Goal: Transaction & Acquisition: Purchase product/service

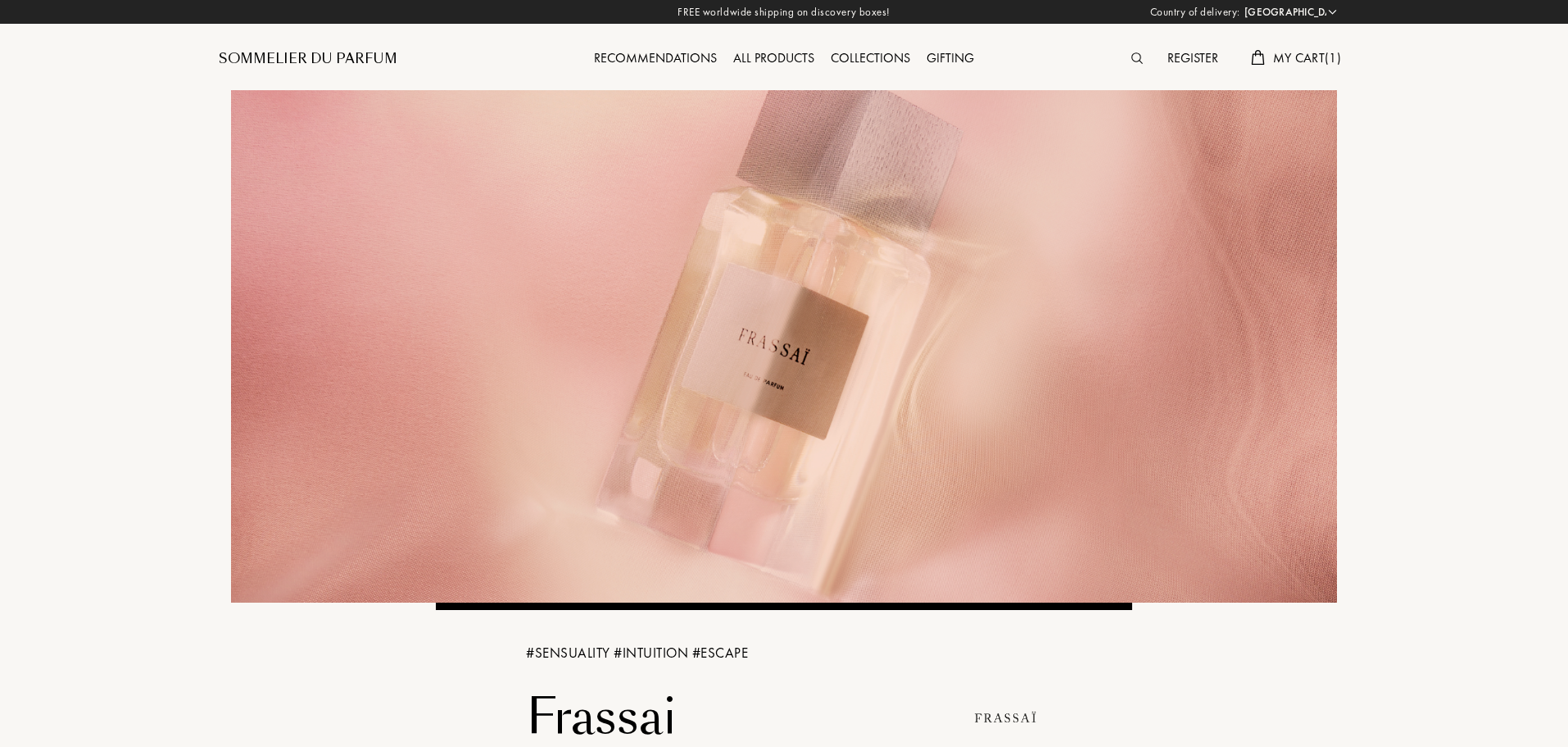
select select "PT"
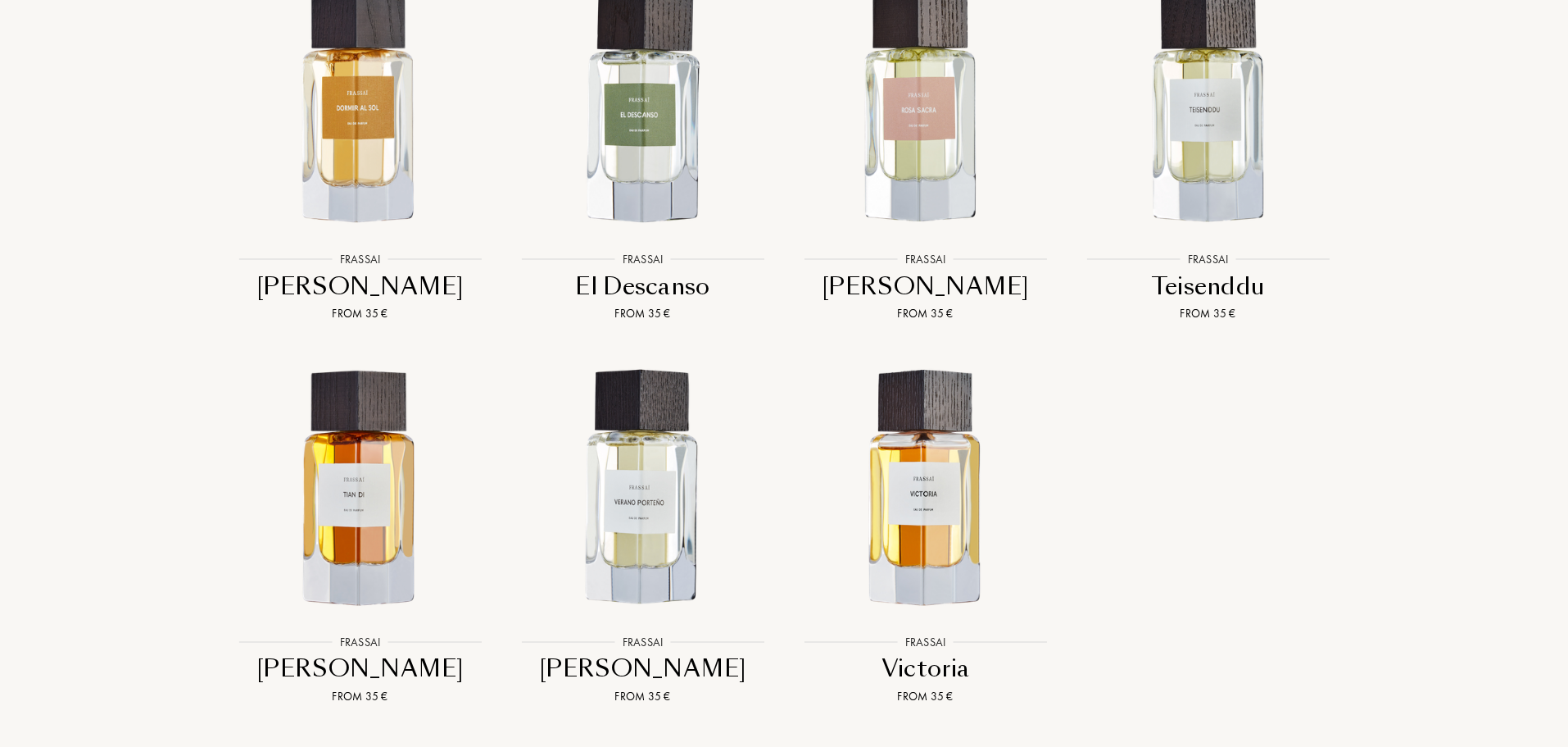
scroll to position [2131, 0]
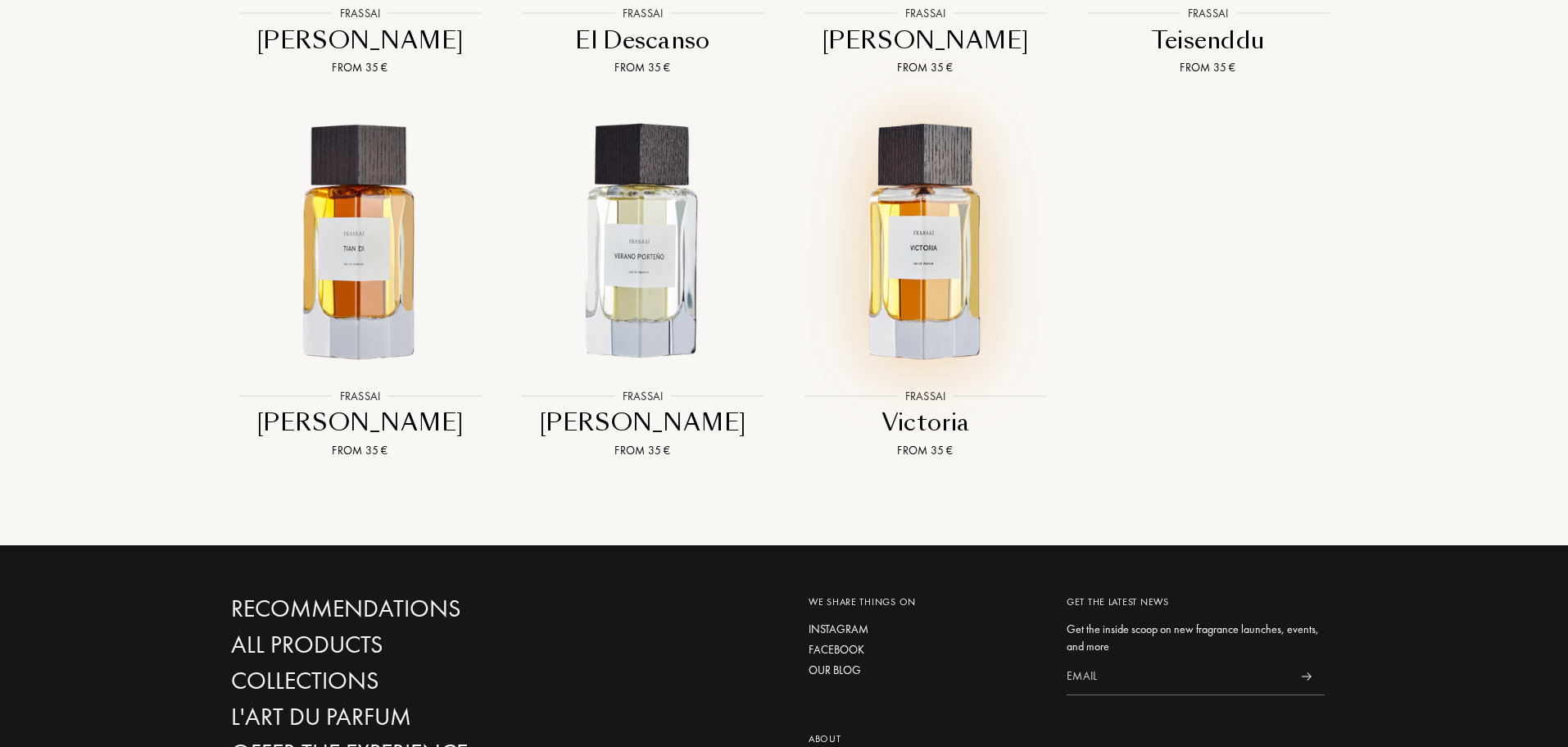
click at [943, 303] on img at bounding box center [925, 242] width 255 height 255
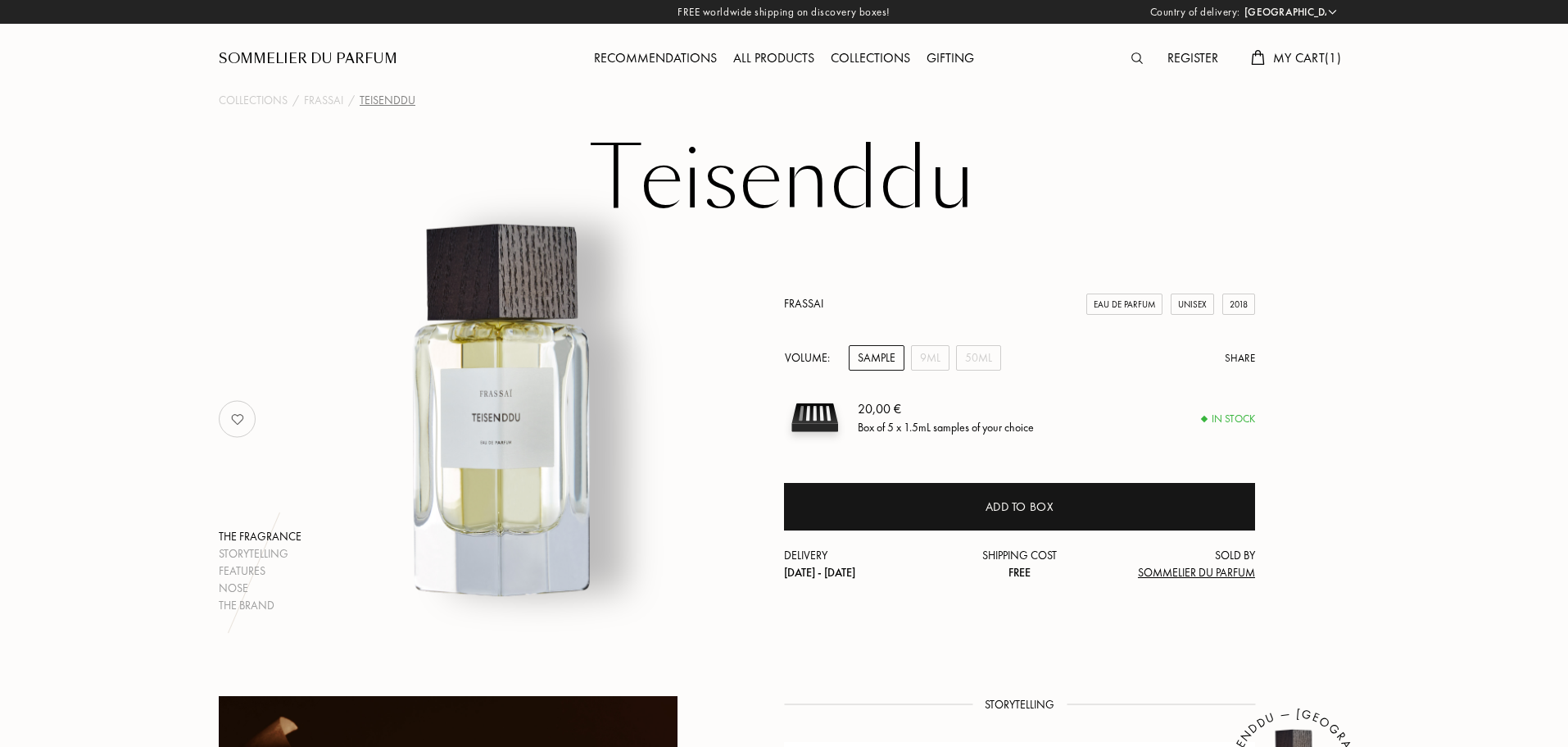
select select "PT"
drag, startPoint x: 924, startPoint y: 365, endPoint x: 943, endPoint y: 365, distance: 19.0
click at [924, 365] on div "9mL" at bounding box center [931, 358] width 39 height 25
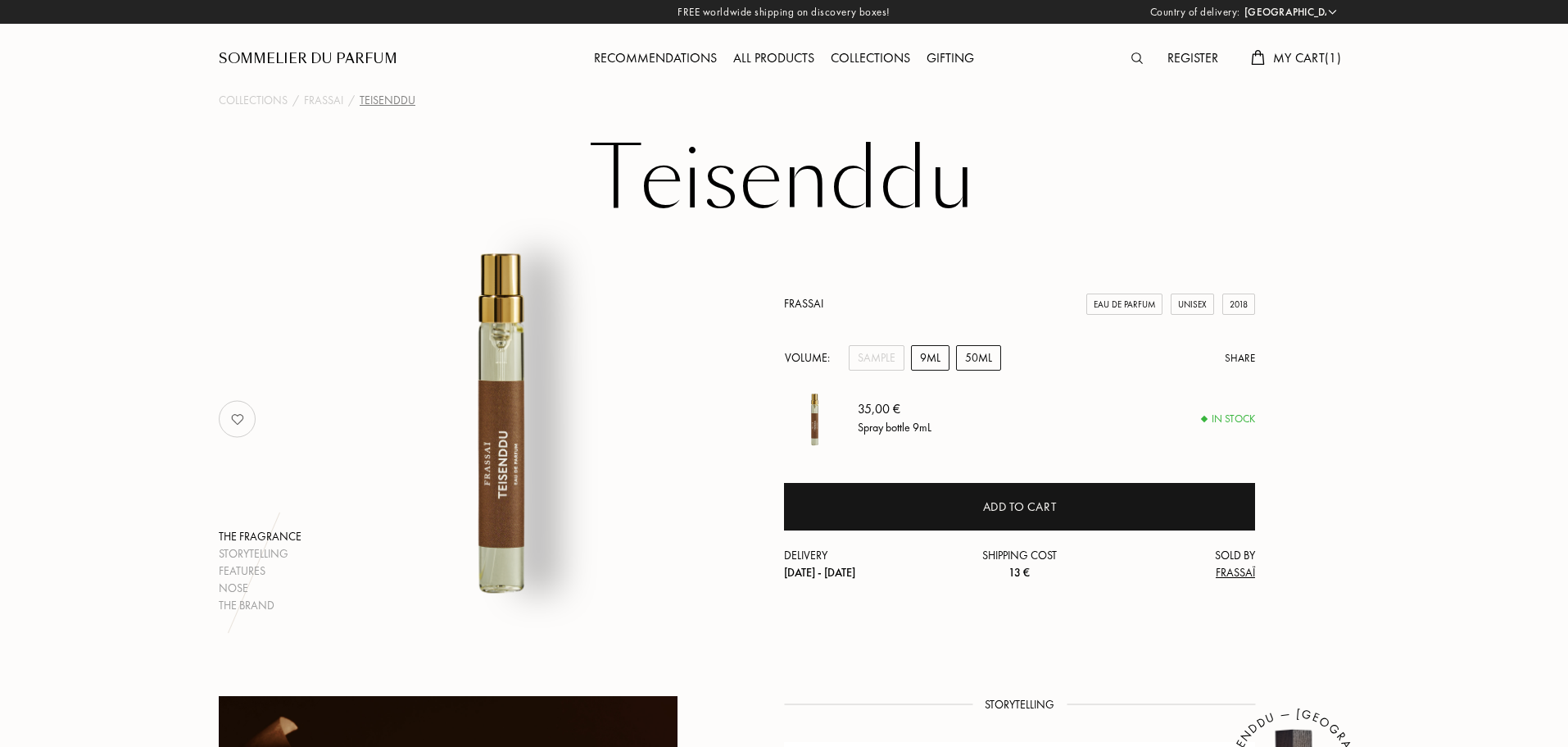
click at [983, 367] on div "50mL" at bounding box center [978, 358] width 45 height 25
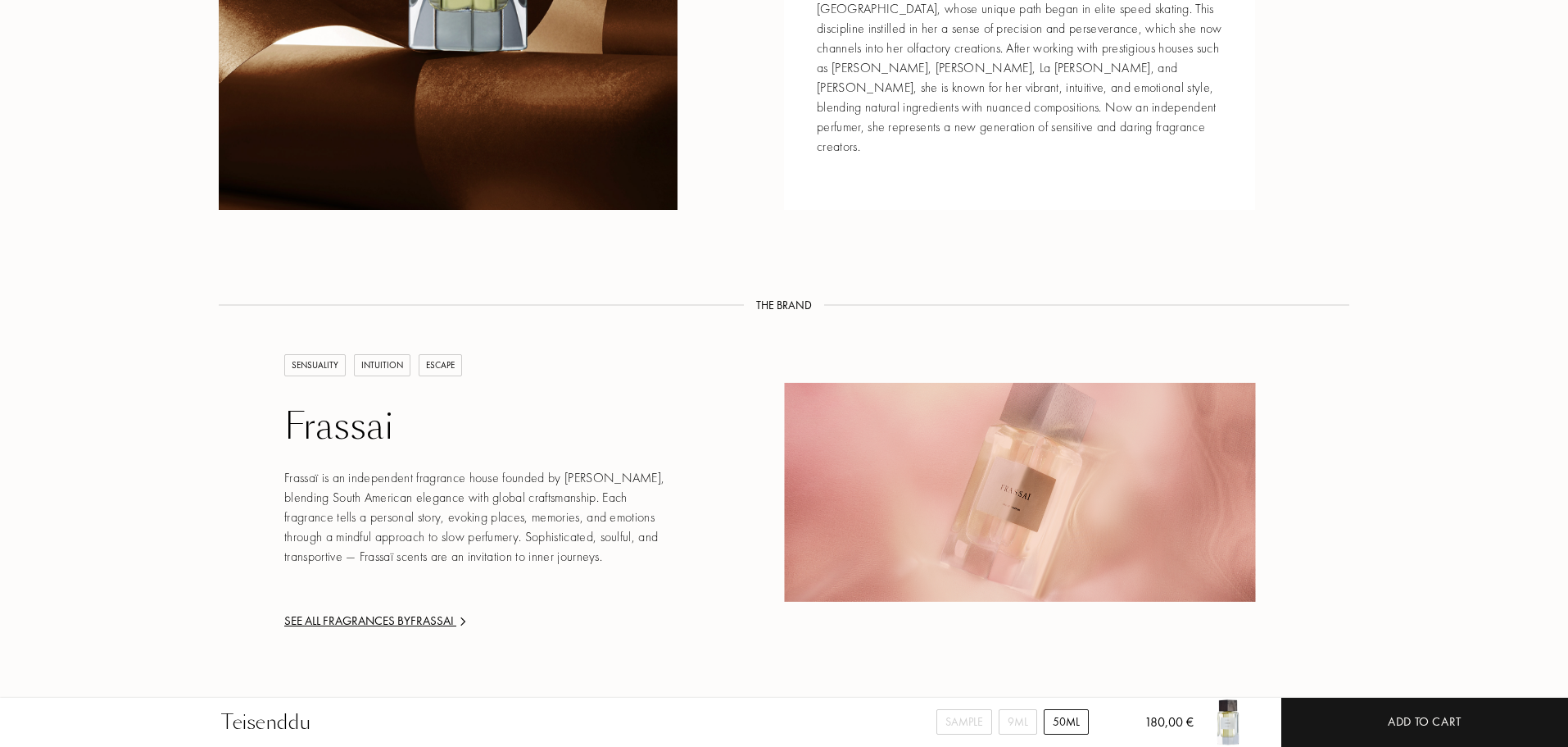
scroll to position [1803, 0]
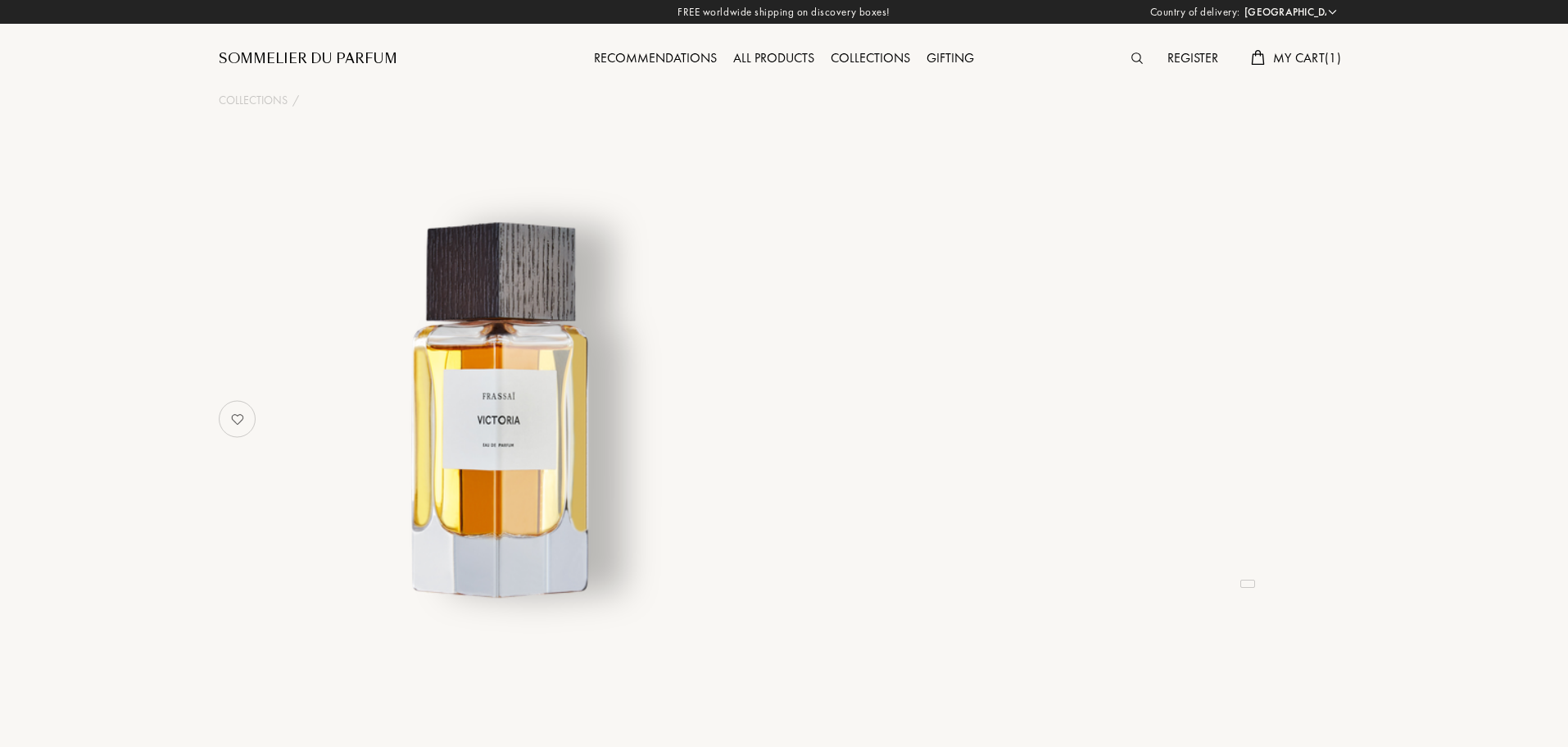
select select "PT"
